Goal: Task Accomplishment & Management: Manage account settings

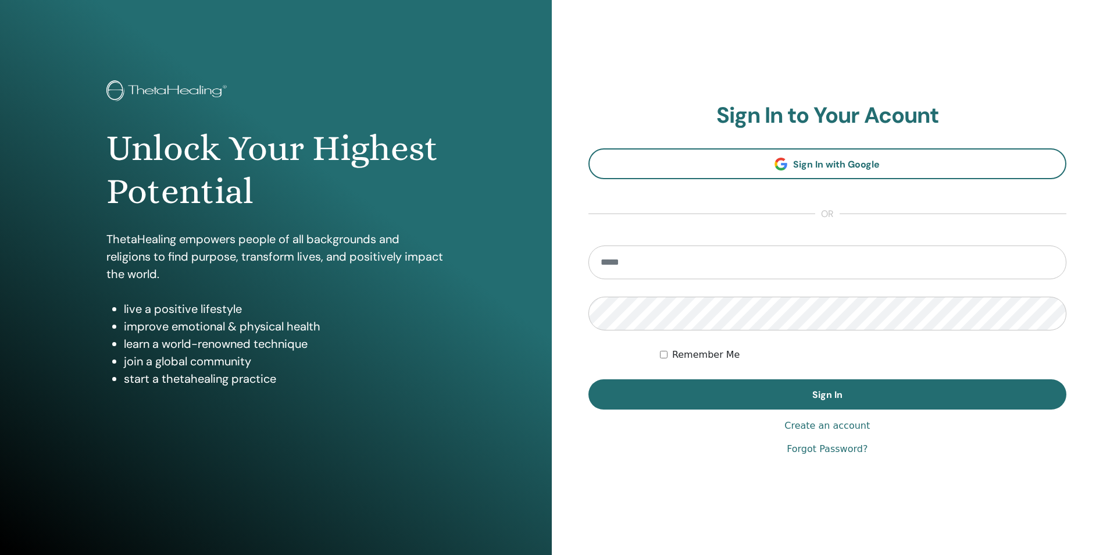
click at [703, 248] on input "email" at bounding box center [828, 262] width 479 height 34
type input "**********"
click at [669, 357] on div "Remember Me" at bounding box center [863, 355] width 407 height 14
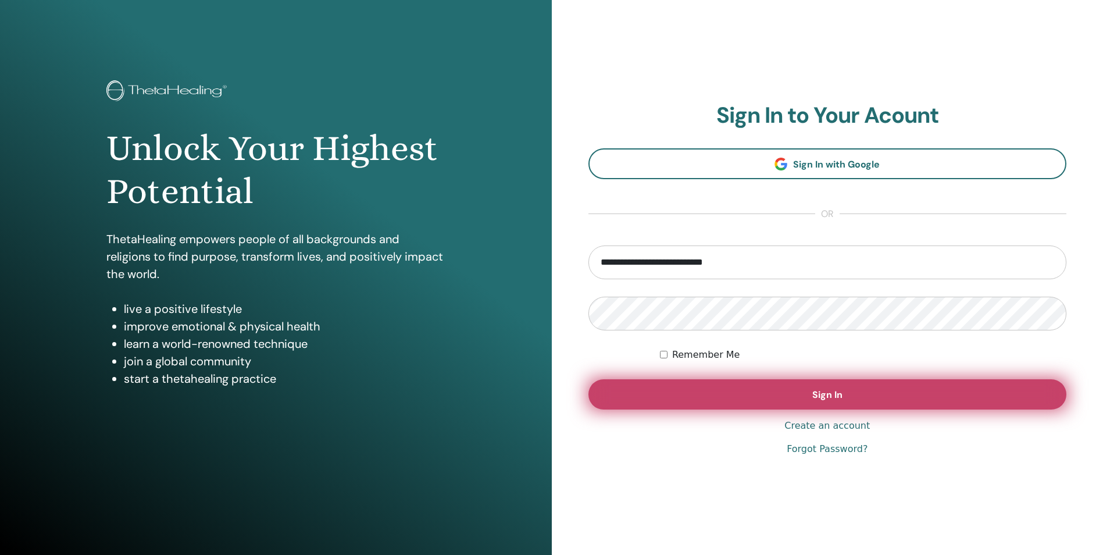
click at [672, 392] on button "Sign In" at bounding box center [828, 394] width 479 height 30
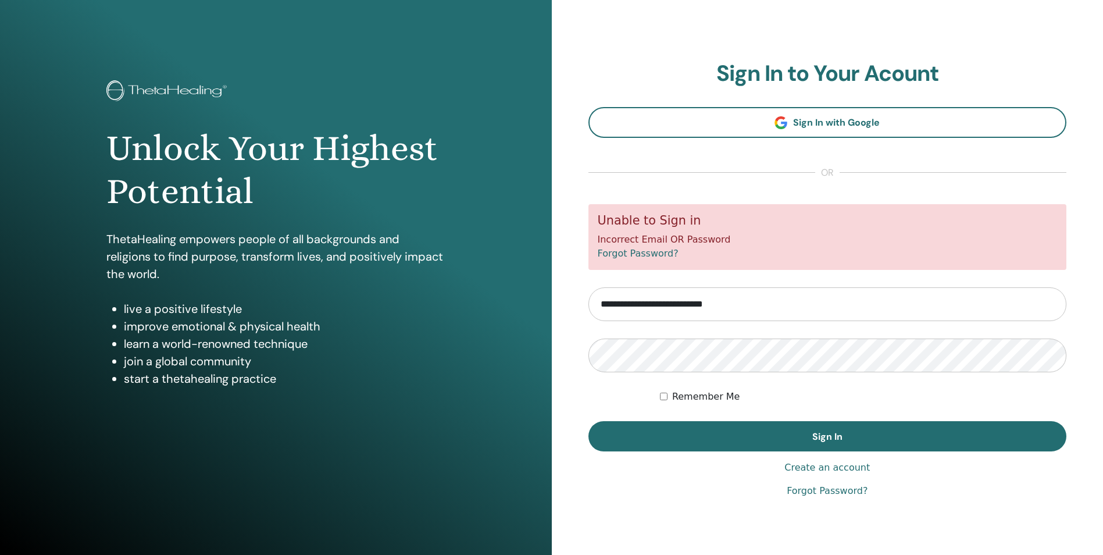
click at [841, 490] on link "Forgot Password?" at bounding box center [827, 491] width 81 height 14
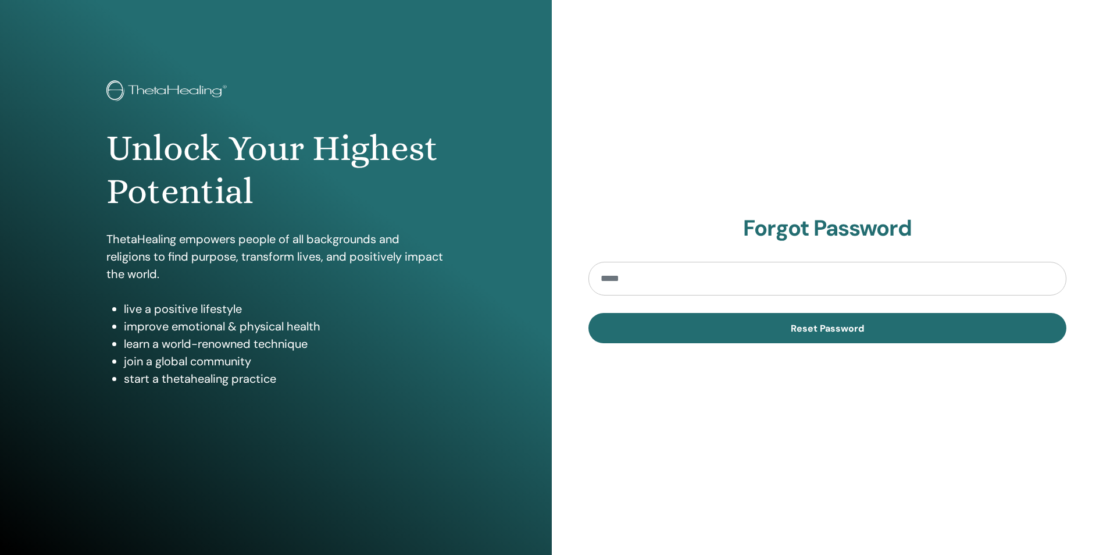
click at [772, 287] on input "email" at bounding box center [828, 279] width 479 height 34
type input "**********"
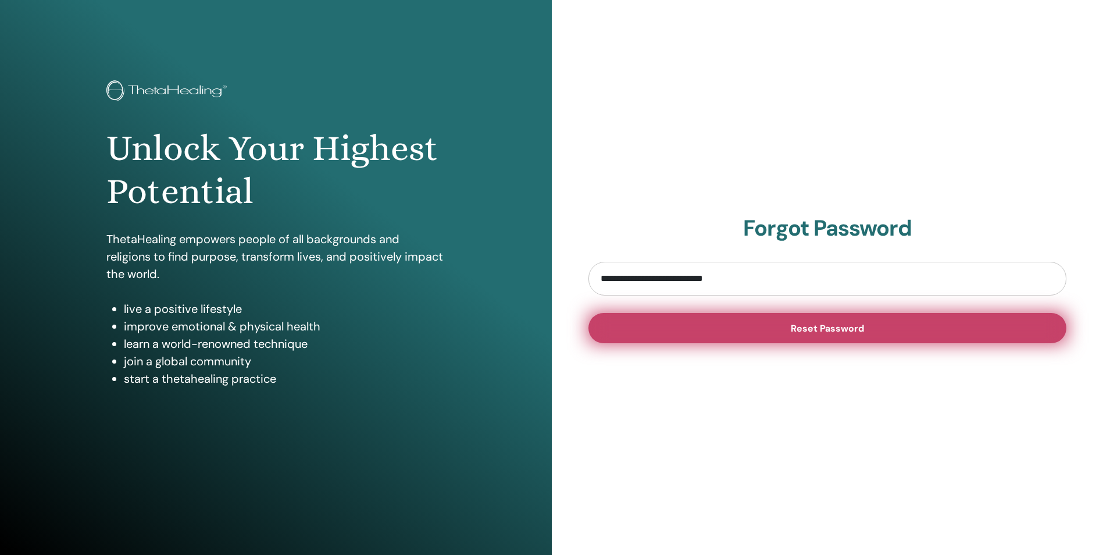
click at [774, 334] on button "Reset Password" at bounding box center [828, 328] width 479 height 30
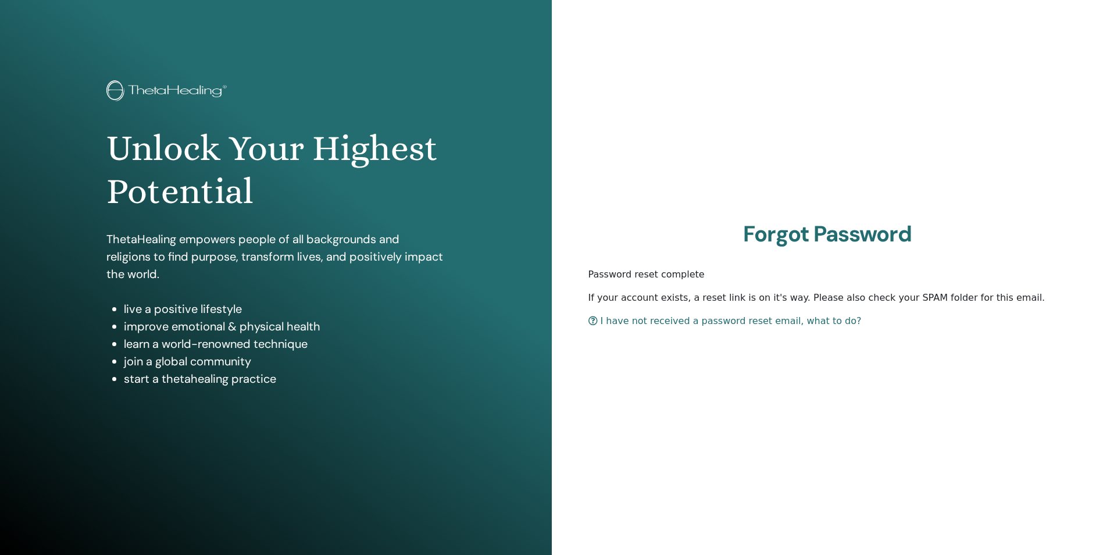
click at [695, 326] on link "I have not received a password reset email, what to do?" at bounding box center [725, 320] width 273 height 11
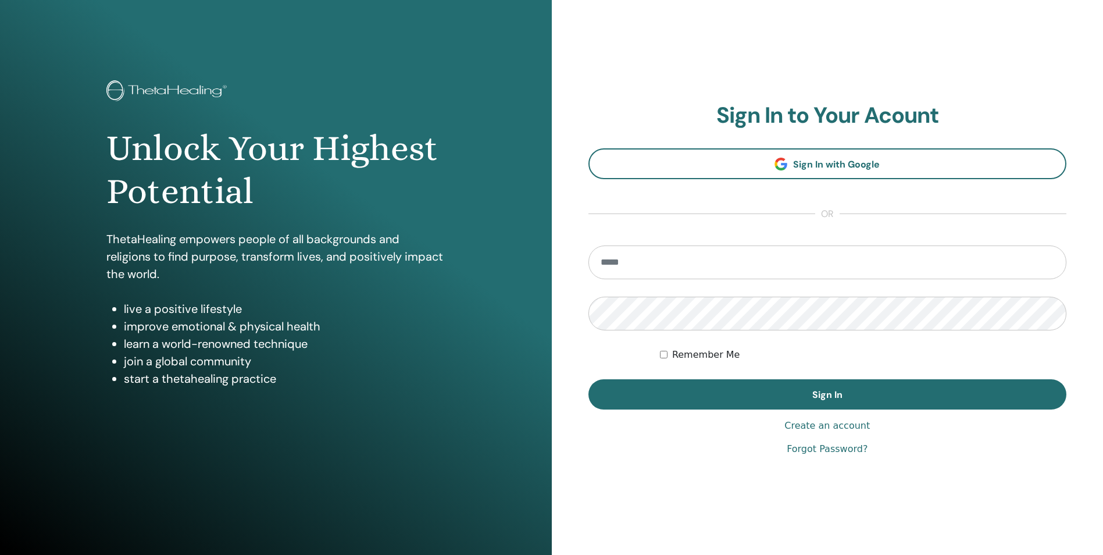
click at [831, 451] on link "Forgot Password?" at bounding box center [827, 449] width 81 height 14
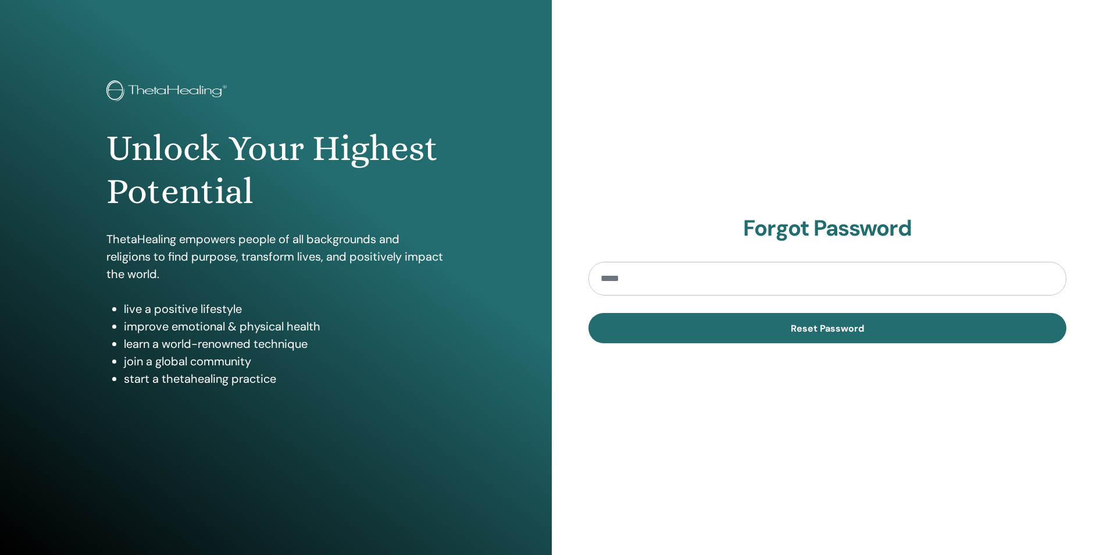
click at [770, 265] on input "email" at bounding box center [828, 279] width 479 height 34
type input "**********"
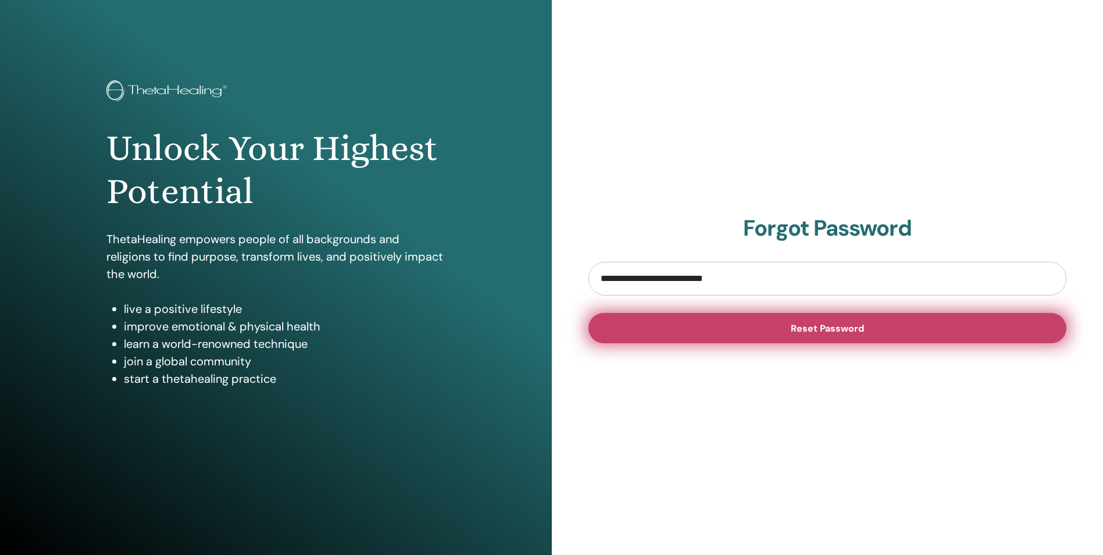
click at [862, 334] on span "Reset Password" at bounding box center [827, 328] width 73 height 12
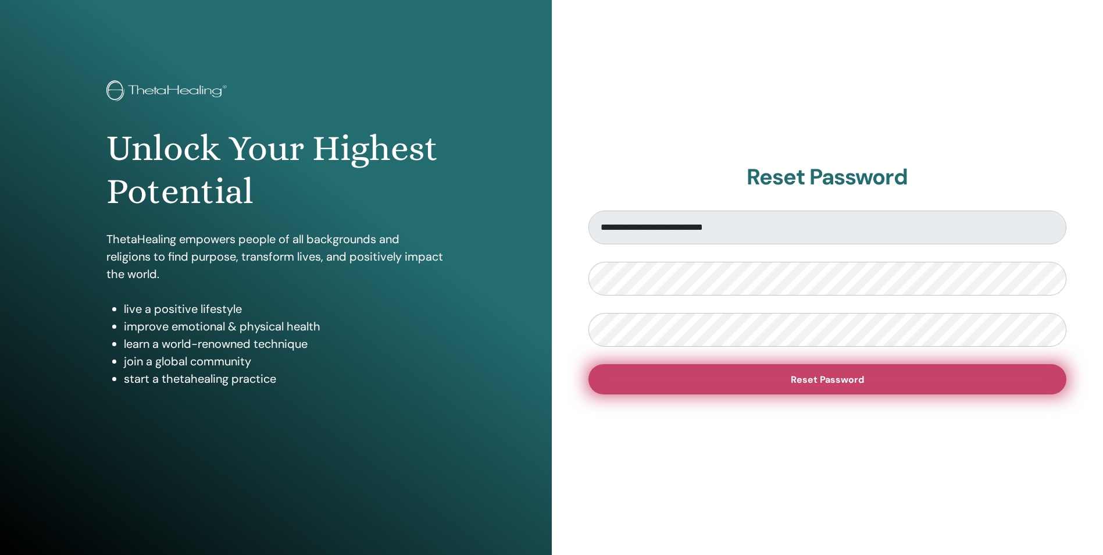
click at [701, 387] on button "Reset Password" at bounding box center [828, 379] width 479 height 30
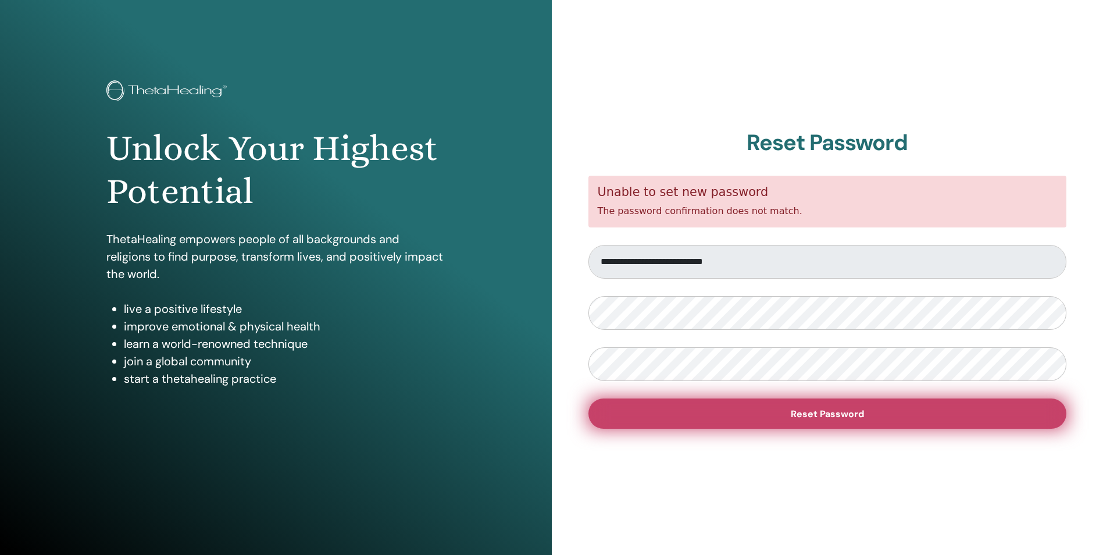
click at [701, 409] on button "Reset Password" at bounding box center [828, 413] width 479 height 30
click at [774, 419] on button "Reset Password" at bounding box center [828, 413] width 479 height 30
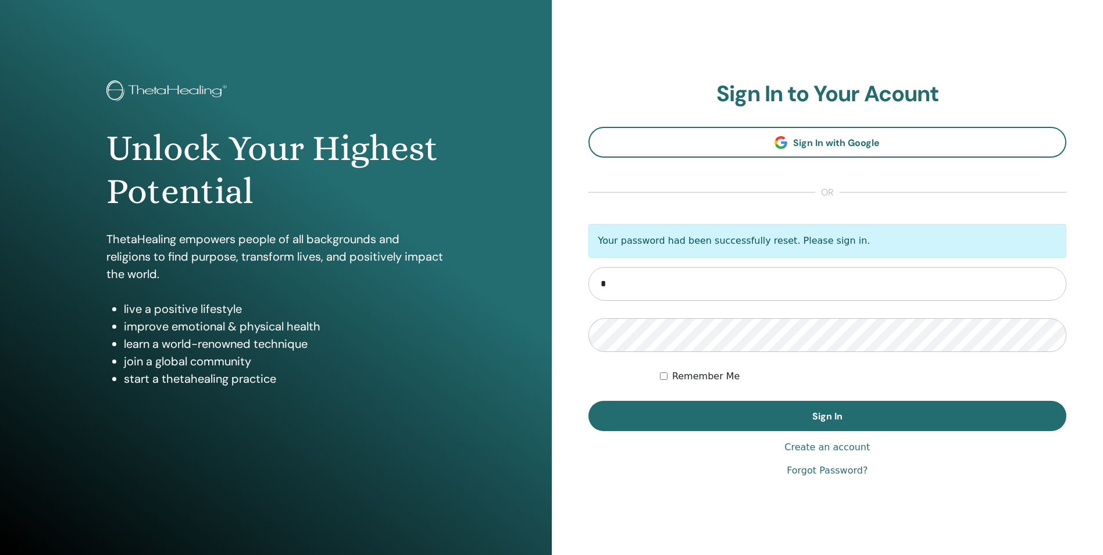
type input "**********"
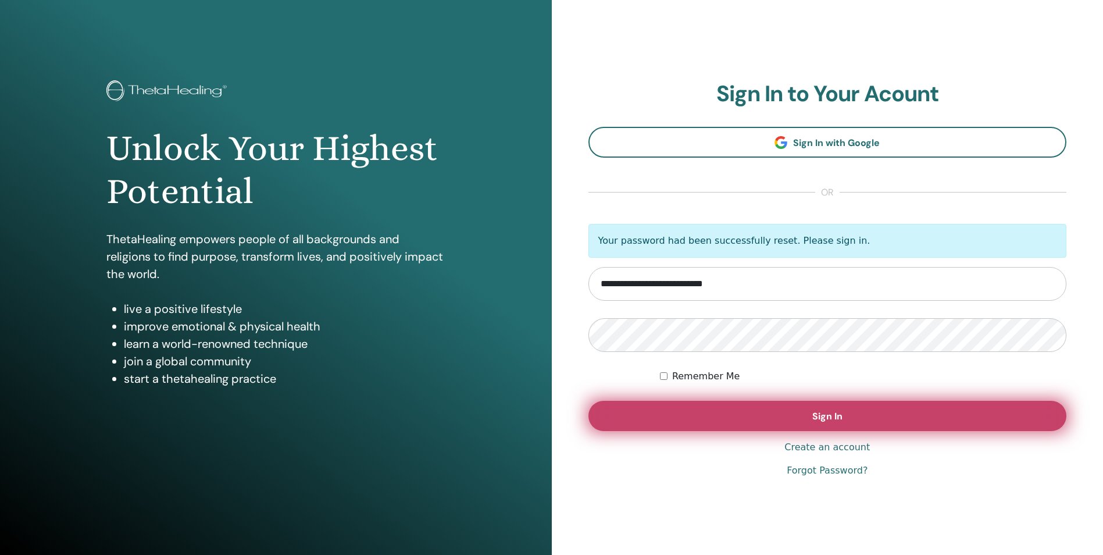
click at [735, 426] on button "Sign In" at bounding box center [828, 416] width 479 height 30
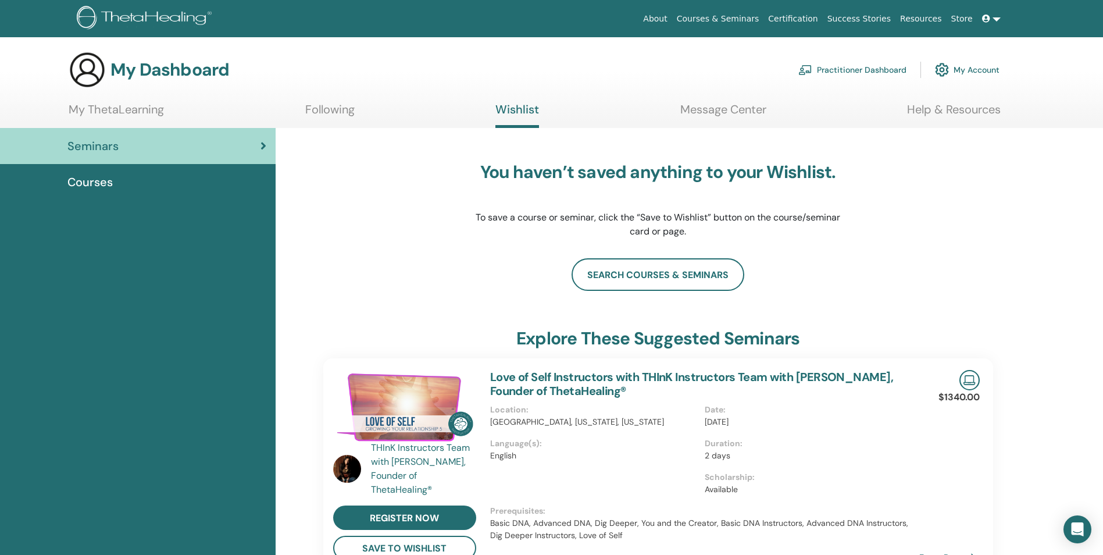
click at [814, 20] on link "Certification" at bounding box center [793, 19] width 59 height 22
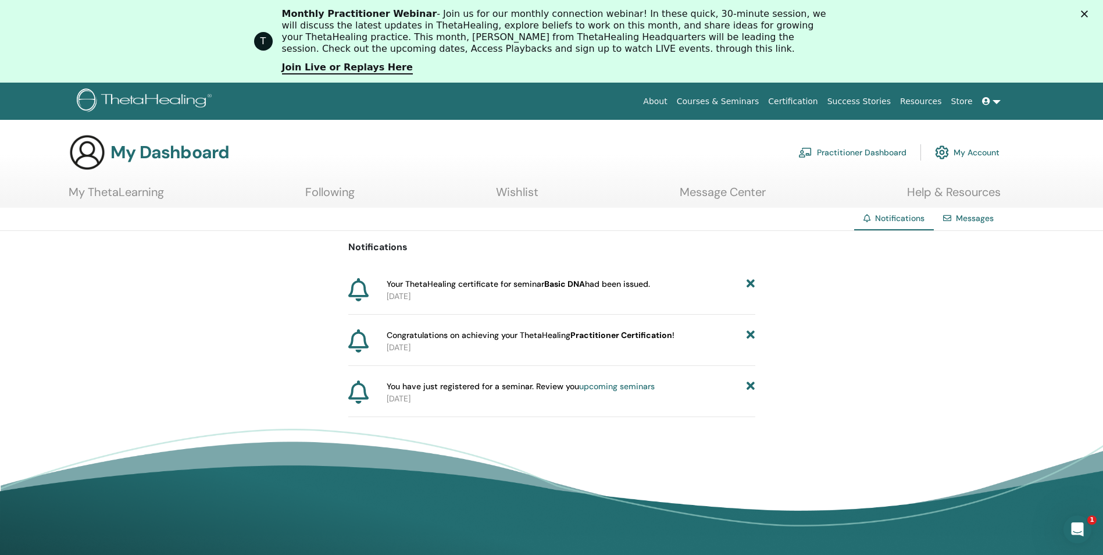
click at [822, 99] on link "Certification" at bounding box center [793, 102] width 59 height 22
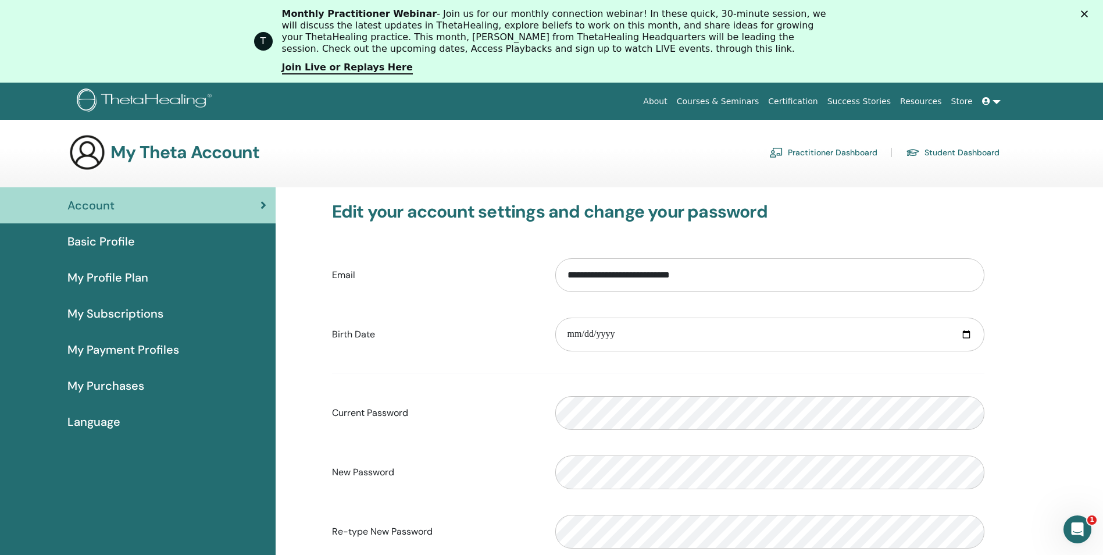
click at [672, 102] on link "About" at bounding box center [655, 102] width 33 height 22
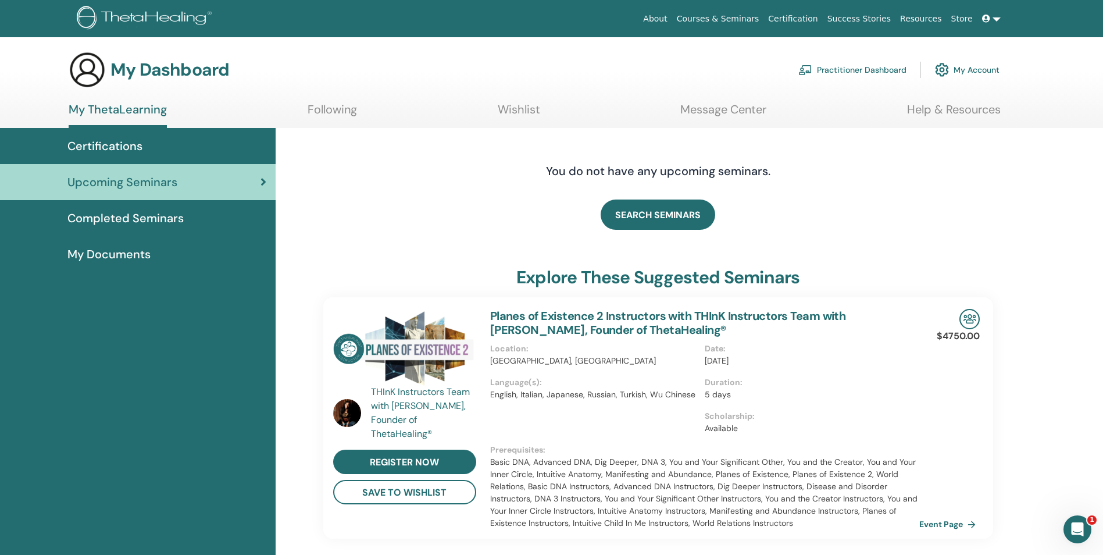
click at [132, 252] on span "My Documents" at bounding box center [108, 253] width 83 height 17
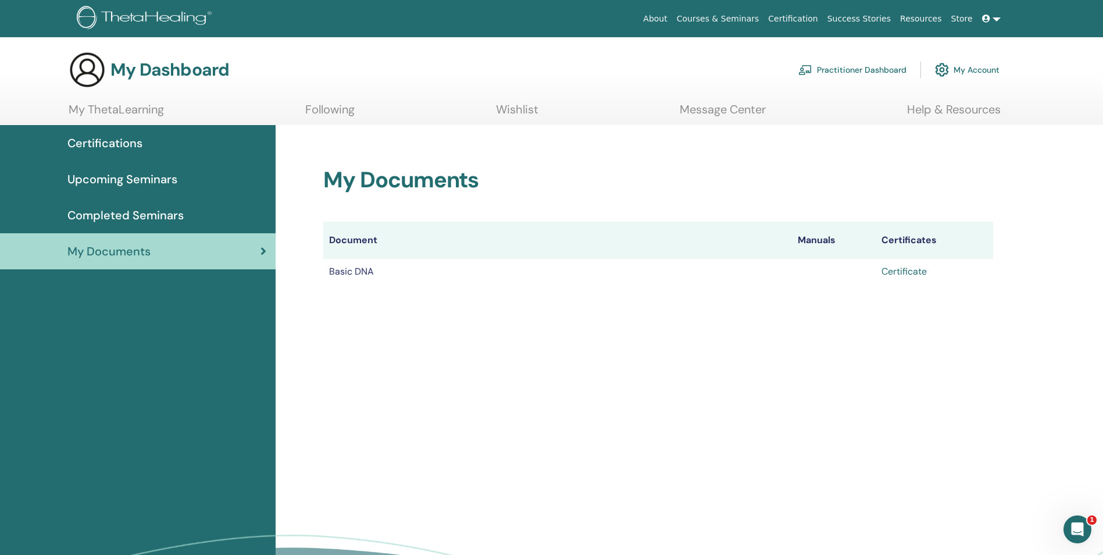
click at [911, 273] on link "Certificate" at bounding box center [904, 271] width 45 height 12
